Goal: Check status: Check status

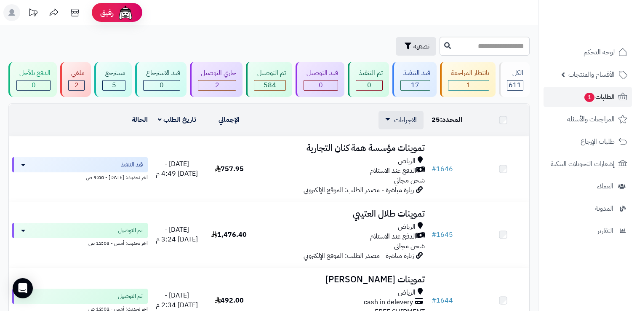
scroll to position [252, 0]
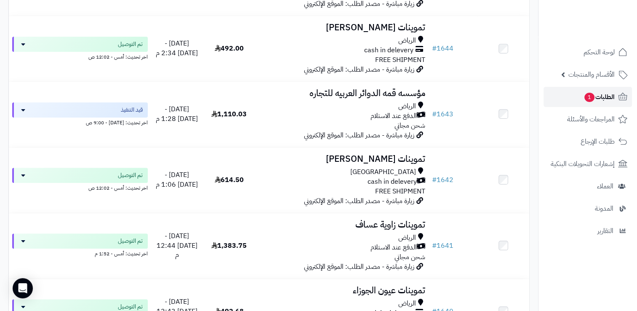
click at [595, 103] on link "الطلبات 1" at bounding box center [588, 97] width 88 height 20
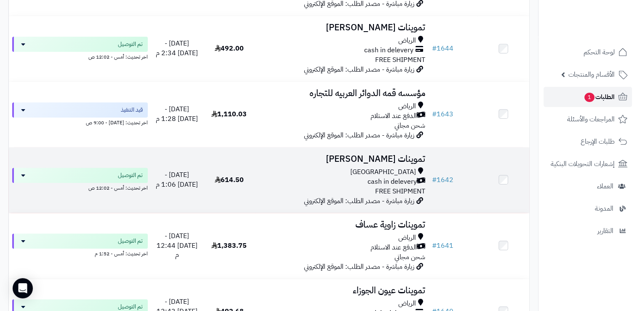
scroll to position [191, 0]
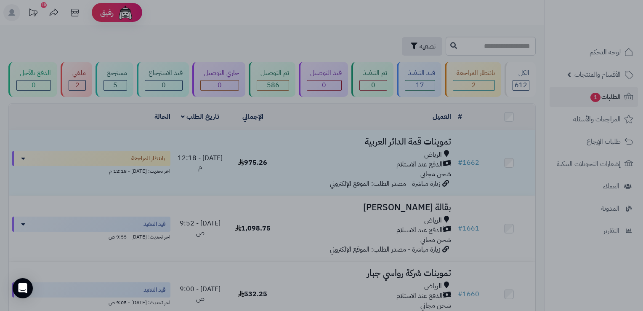
click at [576, 274] on div at bounding box center [321, 155] width 643 height 311
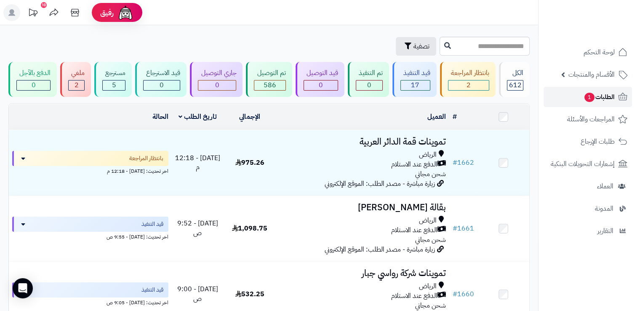
click at [590, 92] on span "الطلبات 1" at bounding box center [599, 97] width 31 height 12
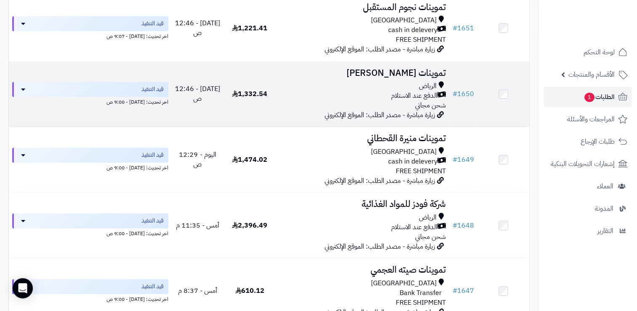
scroll to position [884, 0]
